Goal: Check status: Check status

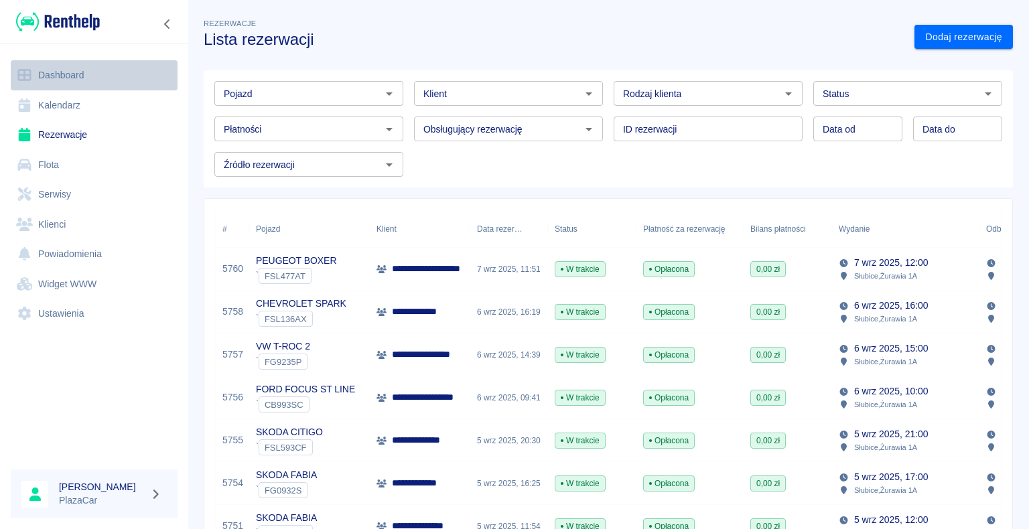
click at [64, 76] on link "Dashboard" at bounding box center [94, 75] width 167 height 30
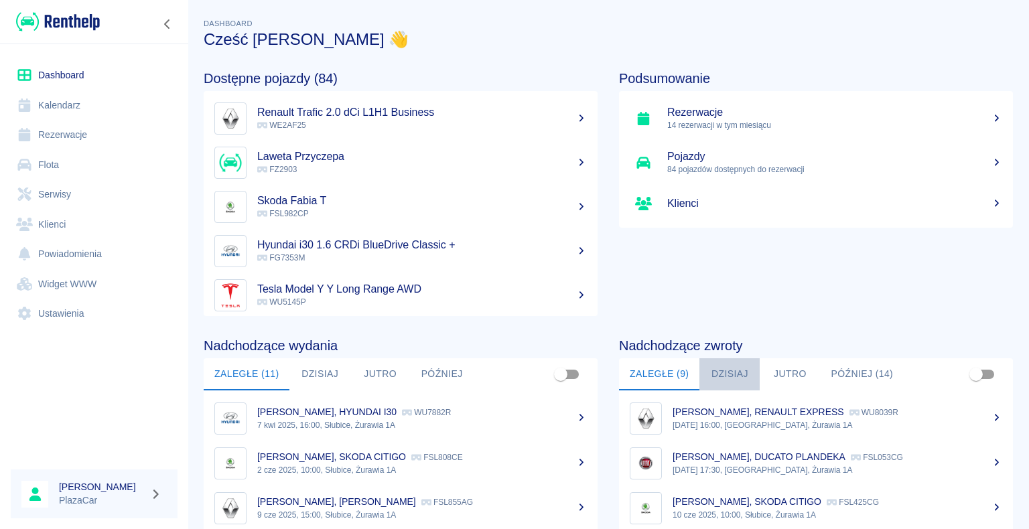
click at [729, 371] on button "Dzisiaj" at bounding box center [730, 375] width 60 height 32
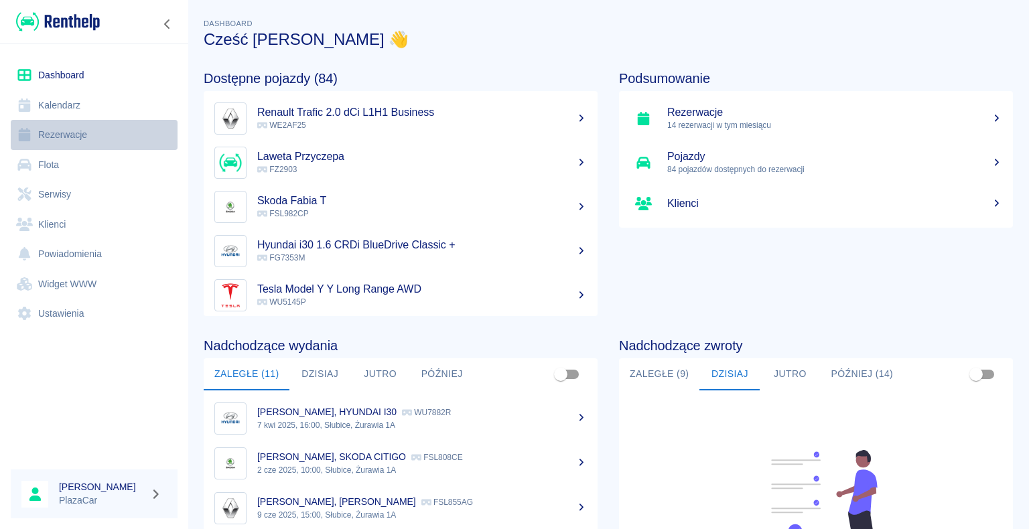
click at [62, 137] on link "Rezerwacje" at bounding box center [94, 135] width 167 height 30
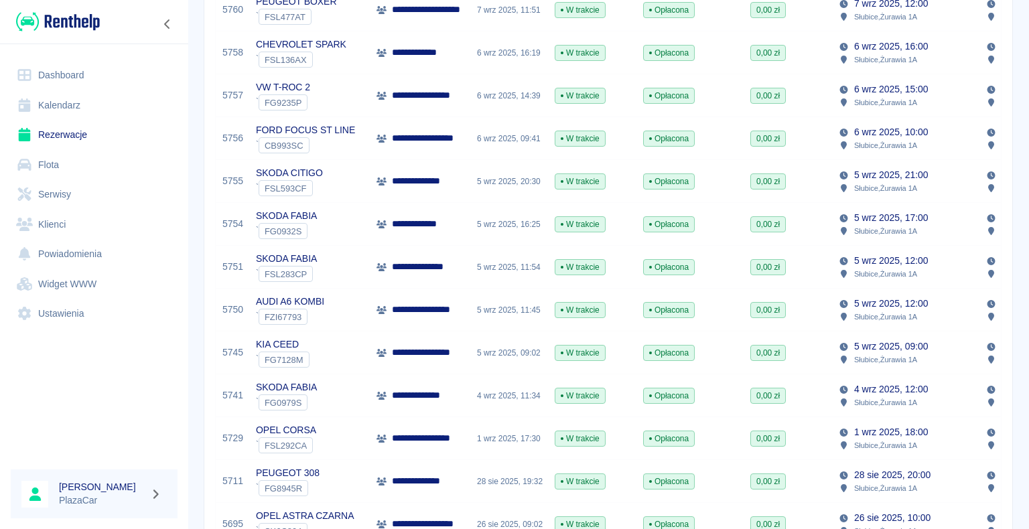
scroll to position [268, 0]
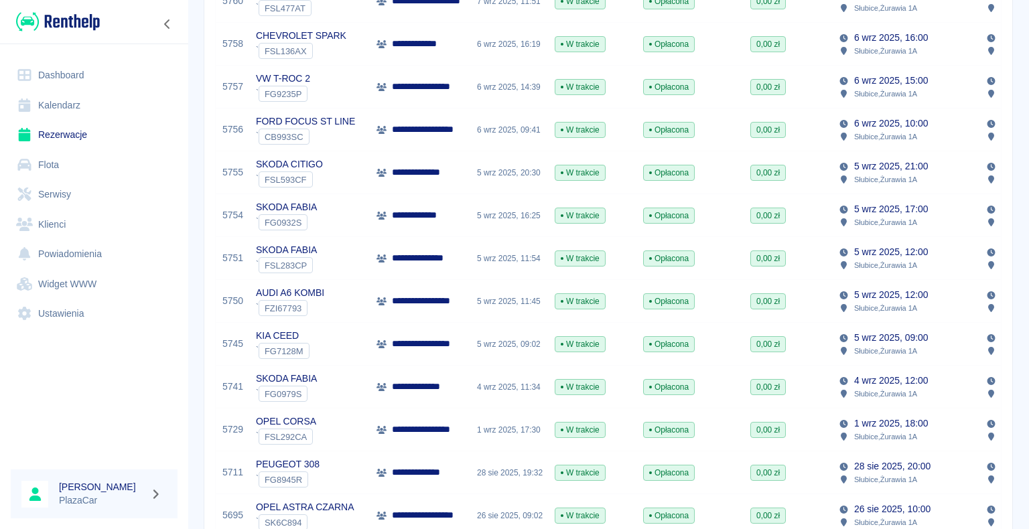
click at [338, 338] on div "KIA CEED ` FG7128M" at bounding box center [309, 344] width 121 height 43
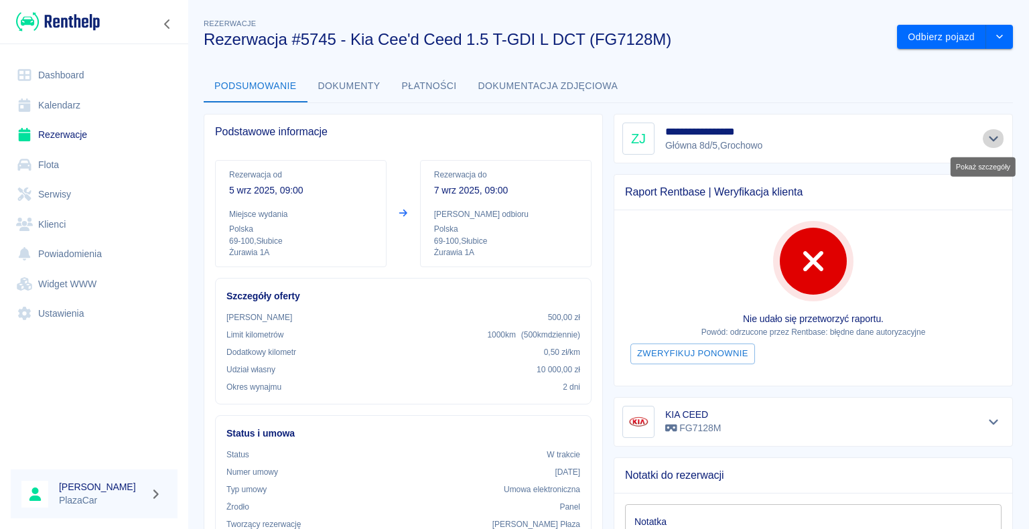
click at [987, 137] on icon "Pokaż szczegóły" at bounding box center [994, 139] width 15 height 12
